Goal: Information Seeking & Learning: Understand process/instructions

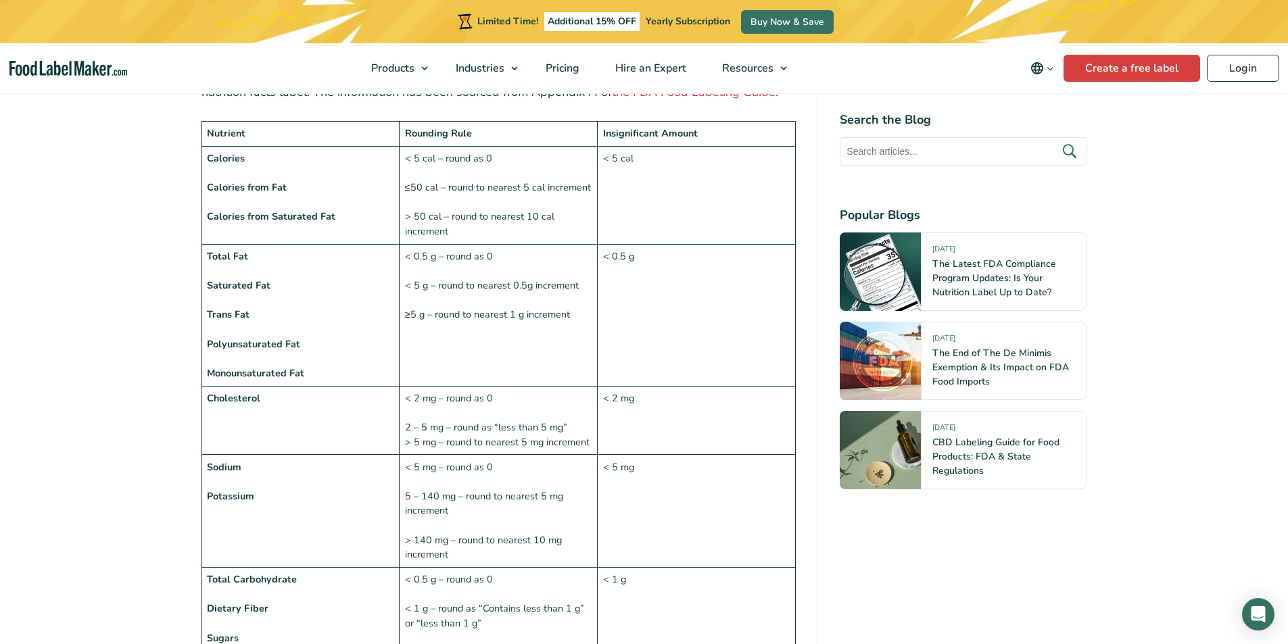
scroll to position [1285, 0]
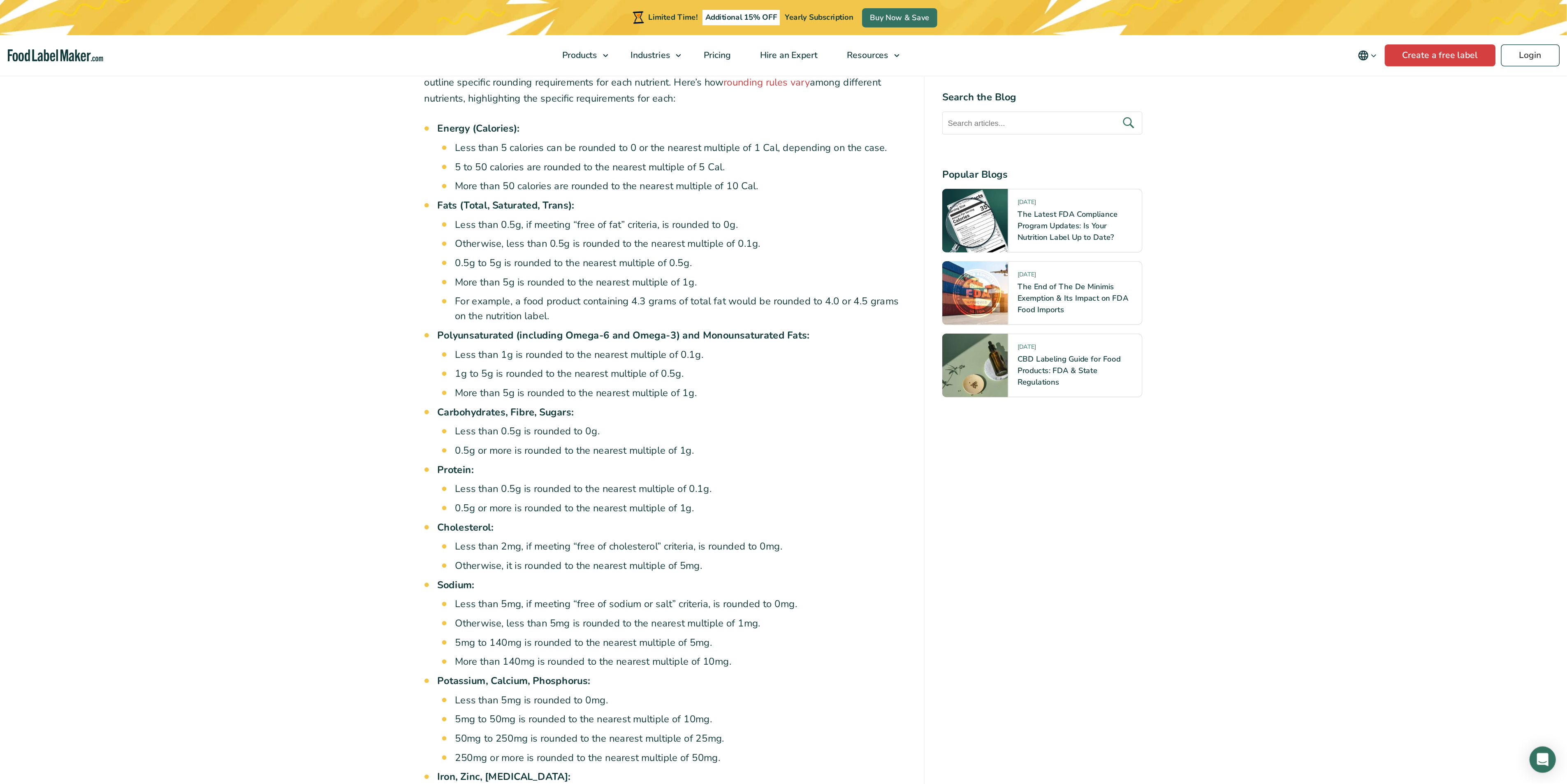
scroll to position [1268, 0]
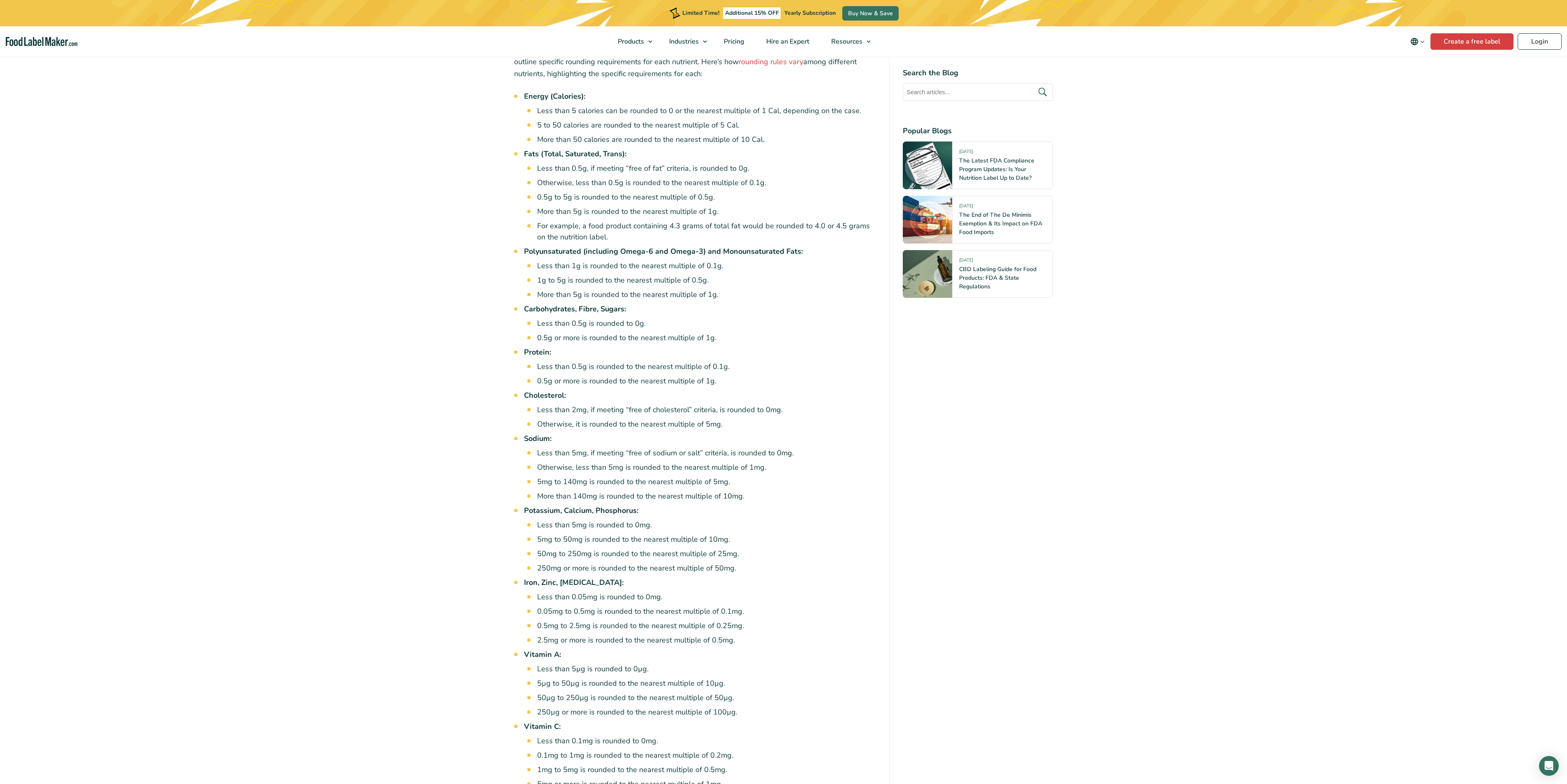
drag, startPoint x: 1178, startPoint y: 5, endPoint x: 133, endPoint y: 412, distance: 1121.5
click at [129, 392] on article "[DATE] CFIA Rounding Rules for Food Labels in [GEOGRAPHIC_DATA] Written by [PER…" at bounding box center [784, 512] width 1567 height 3385
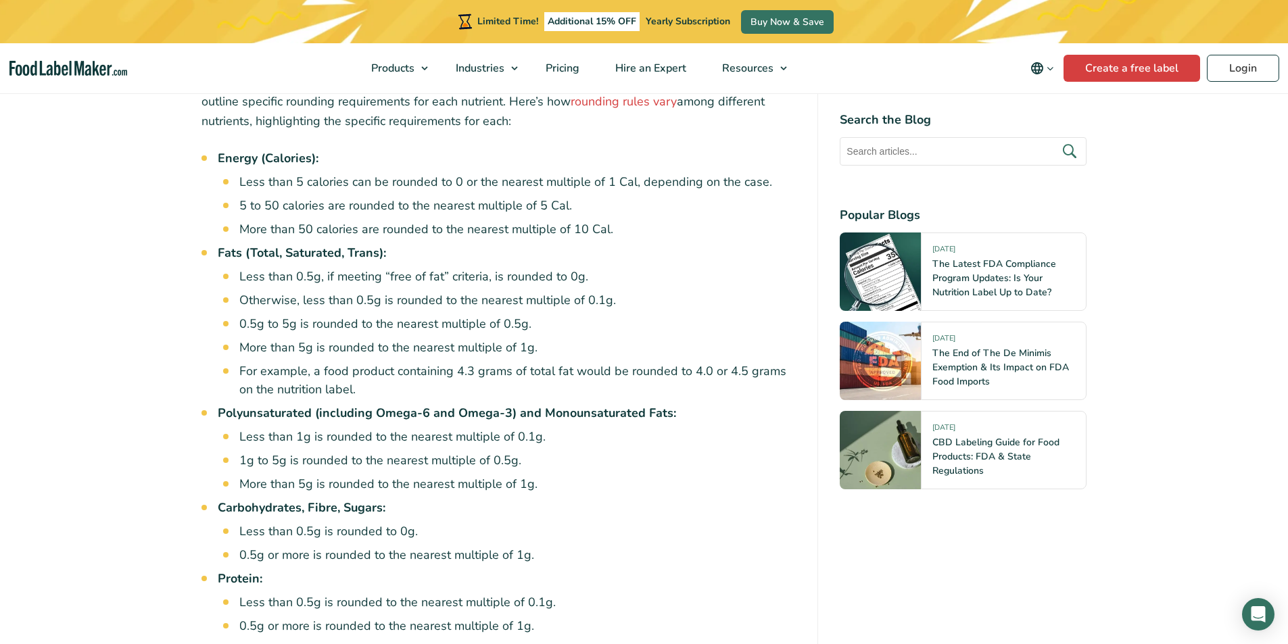
drag, startPoint x: 2545, startPoint y: 1, endPoint x: 712, endPoint y: 454, distance: 1888.1
click at [712, 499] on li "Carbohydrates, Fibre, Sugars: Less than 0.5g is rounded to 0g. 0.5g or more is …" at bounding box center [507, 532] width 579 height 66
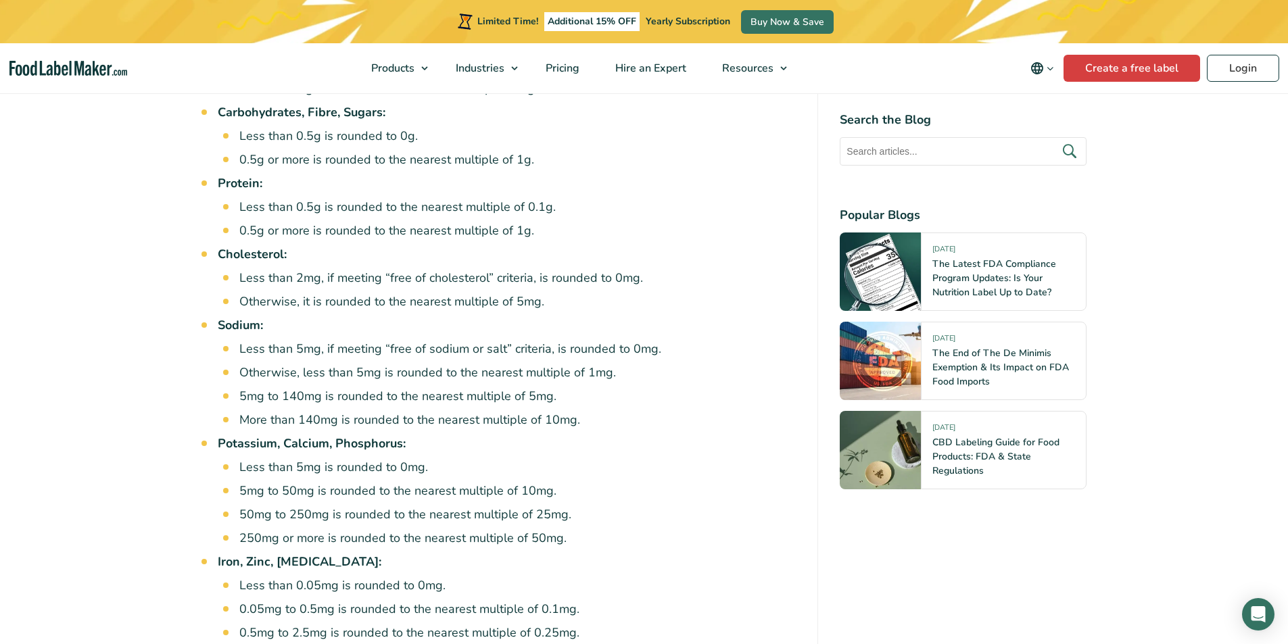
scroll to position [2557, 0]
